Goal: Navigation & Orientation: Understand site structure

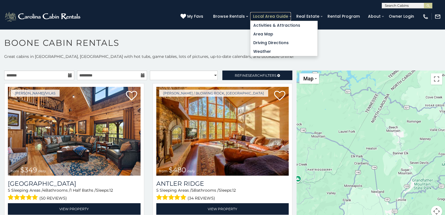
click at [252, 14] on link "Local Area Guide" at bounding box center [270, 16] width 41 height 9
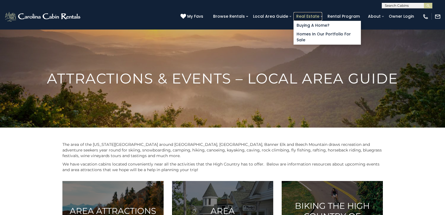
click at [300, 14] on link "Real Estate" at bounding box center [307, 16] width 29 height 9
